Goal: Find specific page/section: Find specific page/section

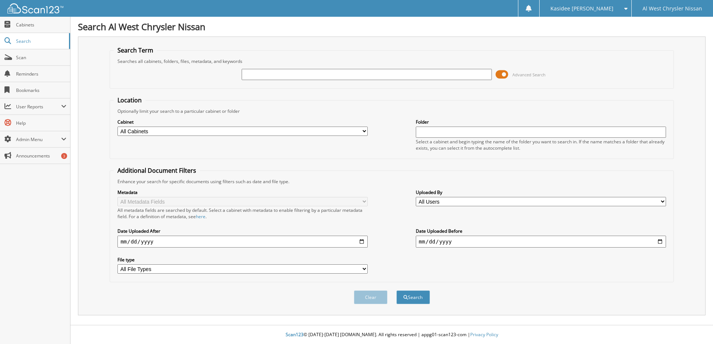
click at [258, 72] on input "text" at bounding box center [366, 74] width 250 height 11
click at [277, 74] on input "text" at bounding box center [366, 74] width 250 height 11
paste input "[US_VEHICLE_IDENTIFICATION_NUMBER]"
type input "[US_VEHICLE_IDENTIFICATION_NUMBER]"
click at [396, 291] on button "Search" at bounding box center [413, 298] width 34 height 14
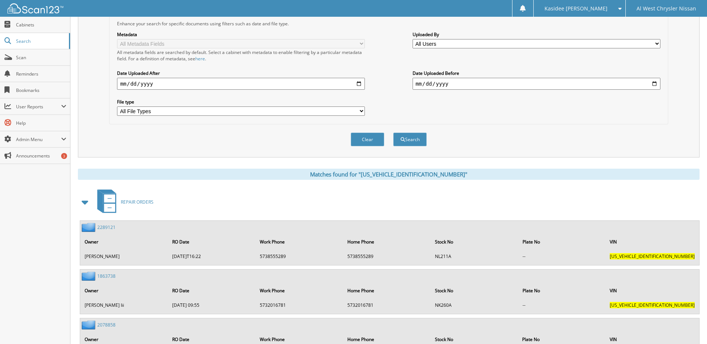
scroll to position [186, 0]
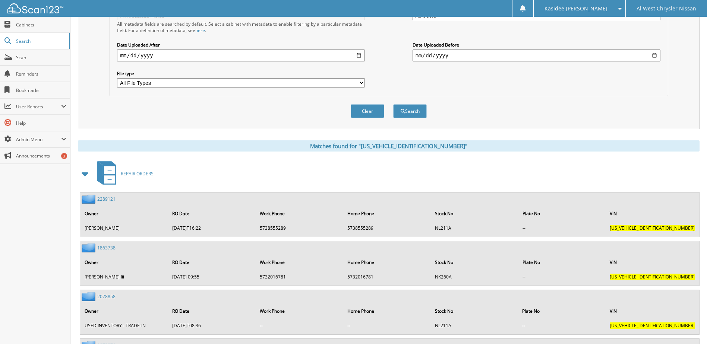
click at [84, 172] on span at bounding box center [85, 173] width 10 height 13
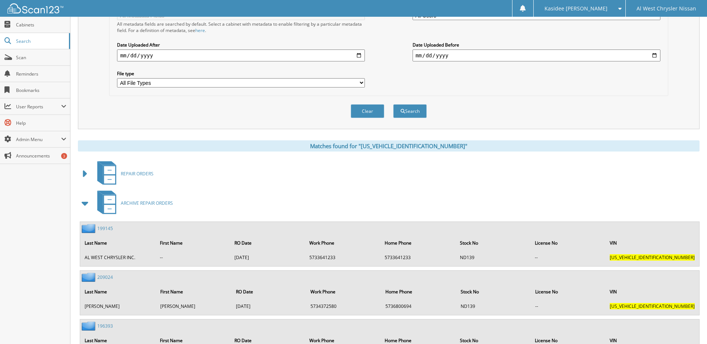
click at [88, 205] on span at bounding box center [85, 203] width 10 height 13
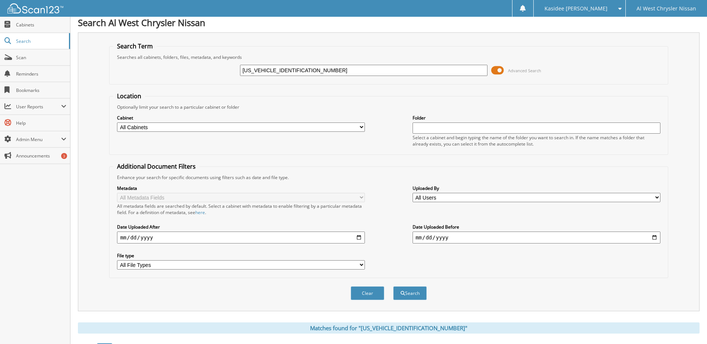
scroll to position [0, 0]
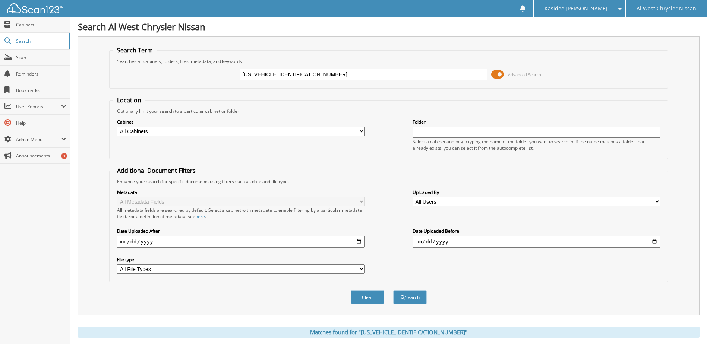
drag, startPoint x: 345, startPoint y: 74, endPoint x: 98, endPoint y: 75, distance: 247.1
click at [98, 75] on div "Search Term Searches all cabinets, folders, files, metadata, and keywords 1N4BL…" at bounding box center [389, 176] width 622 height 279
paste input "SEHARMIDAL"
type input "SEHARMIDAL"
click at [393, 291] on button "Search" at bounding box center [410, 298] width 34 height 14
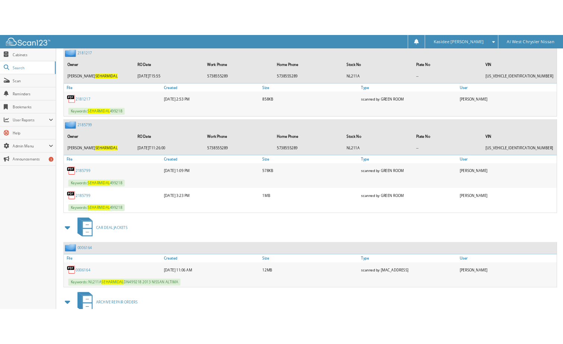
scroll to position [549, 0]
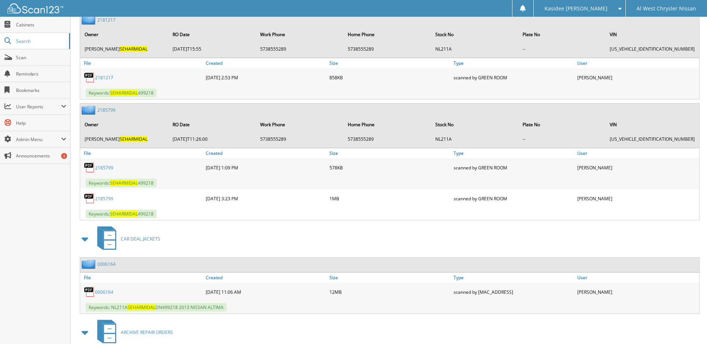
click at [111, 292] on link "0006164" at bounding box center [104, 292] width 18 height 6
